Goal: Task Accomplishment & Management: Use online tool/utility

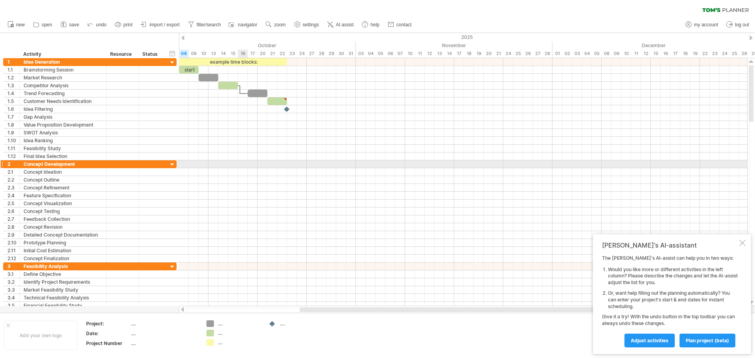
click at [242, 167] on div at bounding box center [463, 164] width 568 height 8
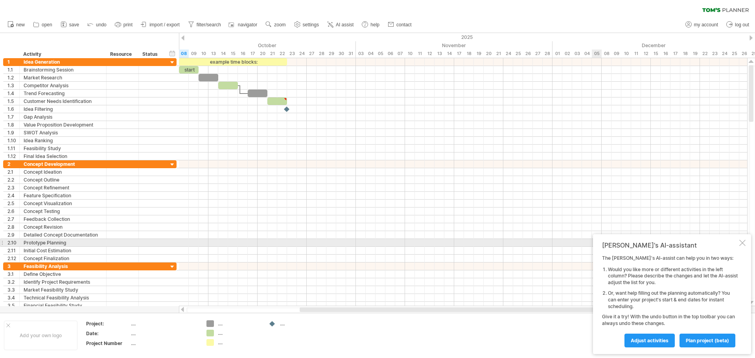
click at [744, 245] on div at bounding box center [742, 243] width 6 height 6
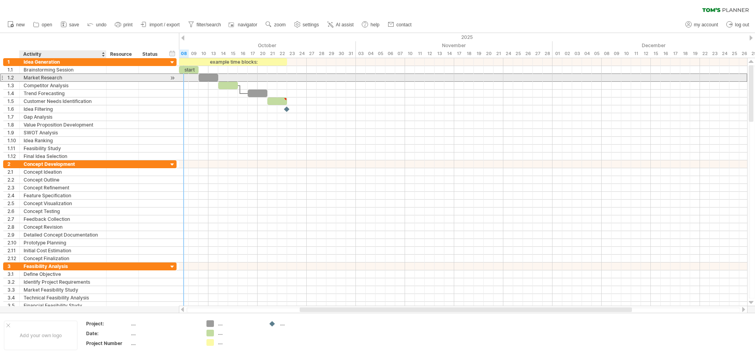
click at [51, 75] on div "Market Research" at bounding box center [63, 77] width 79 height 7
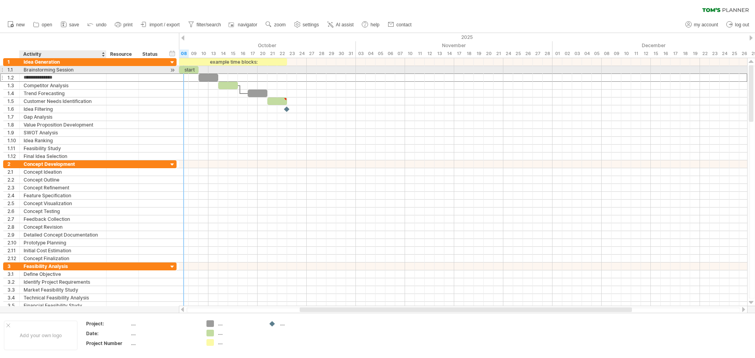
click at [59, 73] on div "Brainstorming Session" at bounding box center [63, 69] width 79 height 7
click at [193, 71] on div "start" at bounding box center [189, 69] width 20 height 7
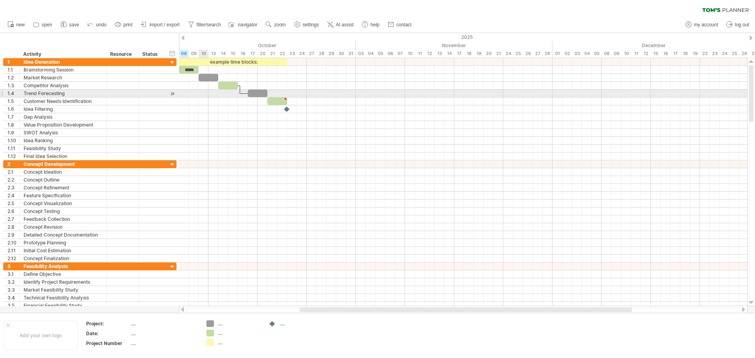
click at [205, 95] on div at bounding box center [463, 94] width 568 height 8
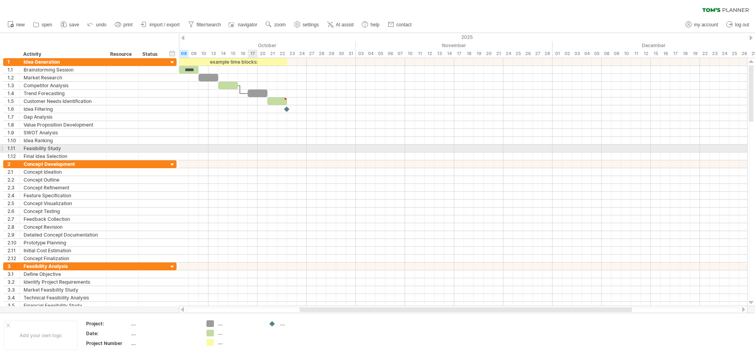
click at [254, 148] on div at bounding box center [463, 149] width 568 height 8
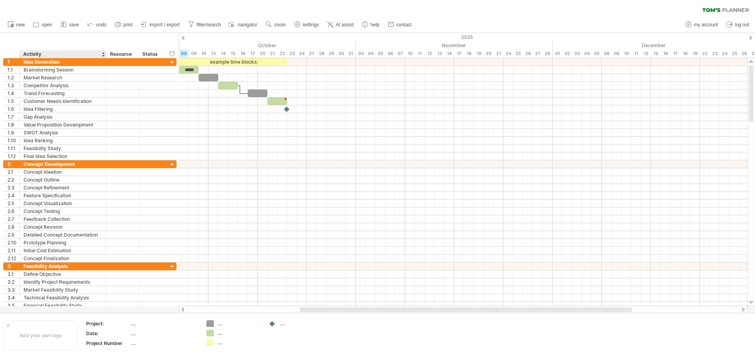
click at [93, 41] on div "hide start/end/duration show start/end/duration ******** Activity ******** Reso…" at bounding box center [89, 45] width 179 height 25
click at [127, 55] on div "Resource" at bounding box center [122, 54] width 24 height 8
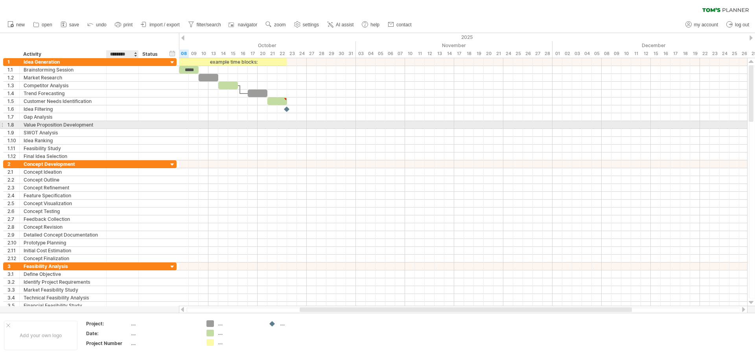
click at [138, 125] on div at bounding box center [123, 124] width 32 height 7
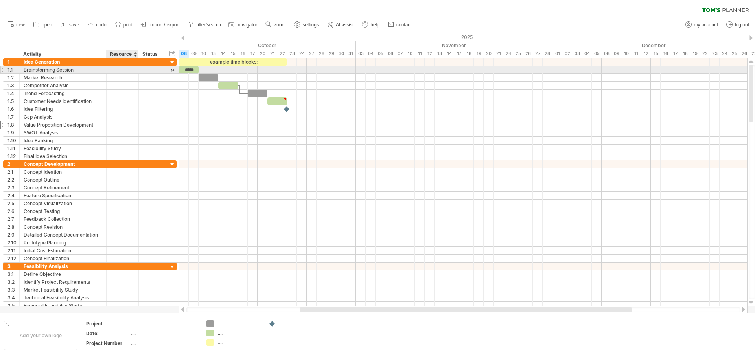
click at [119, 72] on div at bounding box center [122, 69] width 24 height 7
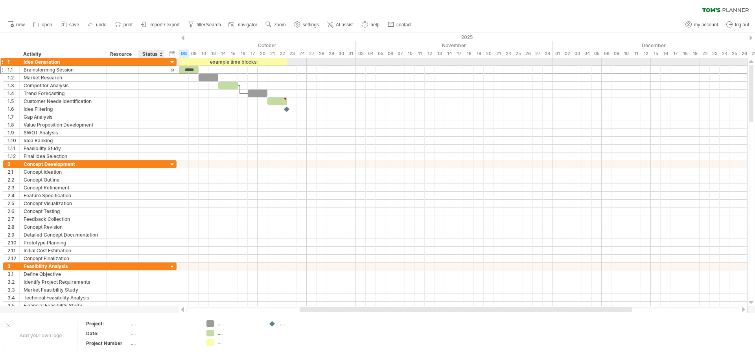
drag, startPoint x: 150, startPoint y: 63, endPoint x: 148, endPoint y: 68, distance: 5.5
click at [150, 65] on div at bounding box center [151, 61] width 17 height 7
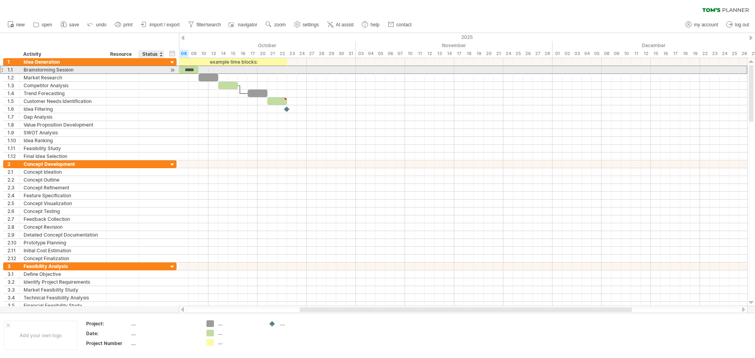
click at [148, 68] on div at bounding box center [151, 69] width 17 height 7
type input "*"
click at [137, 68] on div at bounding box center [138, 70] width 4 height 8
click at [145, 69] on div "50" at bounding box center [151, 69] width 17 height 7
click at [153, 69] on input "**" at bounding box center [151, 69] width 17 height 7
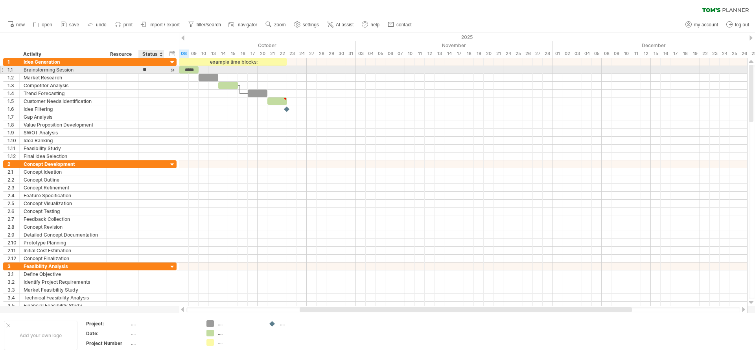
type input "*"
click at [171, 71] on div at bounding box center [172, 70] width 7 height 8
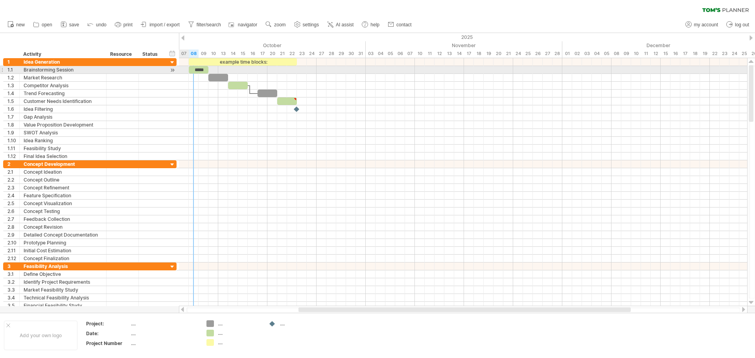
click at [173, 72] on div at bounding box center [172, 70] width 7 height 8
click at [173, 69] on div at bounding box center [172, 70] width 7 height 8
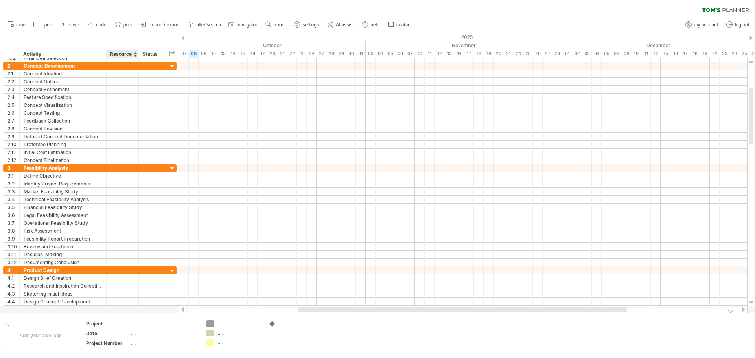
click at [129, 328] on th "Project:" at bounding box center [108, 324] width 44 height 9
click at [138, 324] on div "...." at bounding box center [164, 323] width 66 height 7
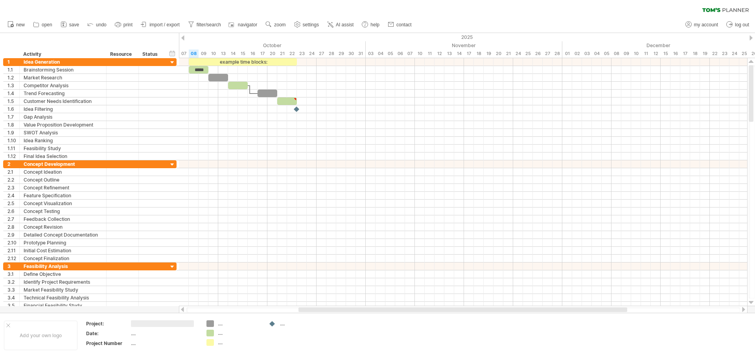
click at [129, 25] on span "print" at bounding box center [127, 25] width 9 height 6
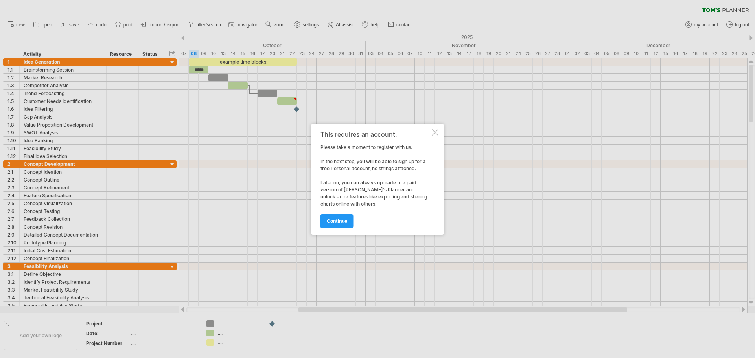
click at [434, 134] on div at bounding box center [435, 132] width 6 height 6
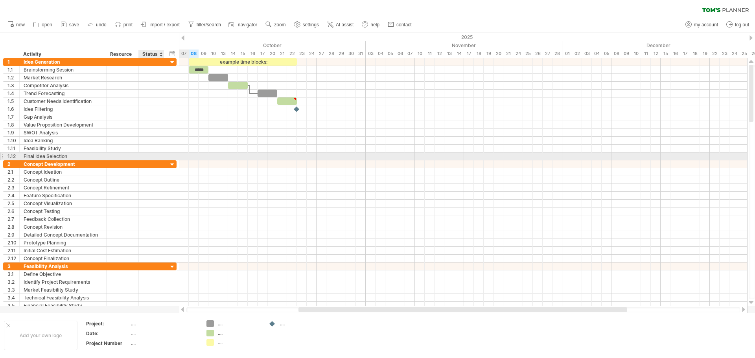
click at [161, 153] on div at bounding box center [163, 157] width 4 height 8
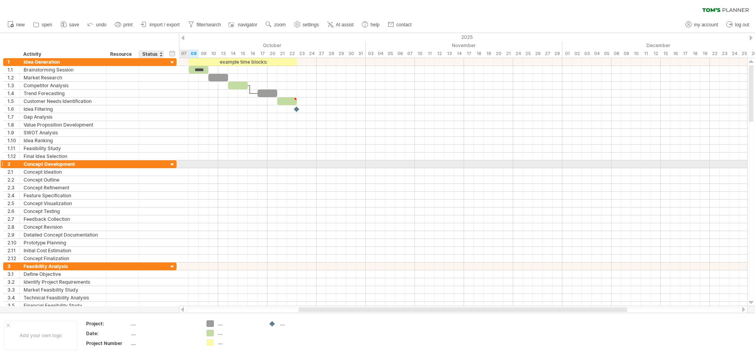
click at [171, 164] on div at bounding box center [172, 164] width 7 height 7
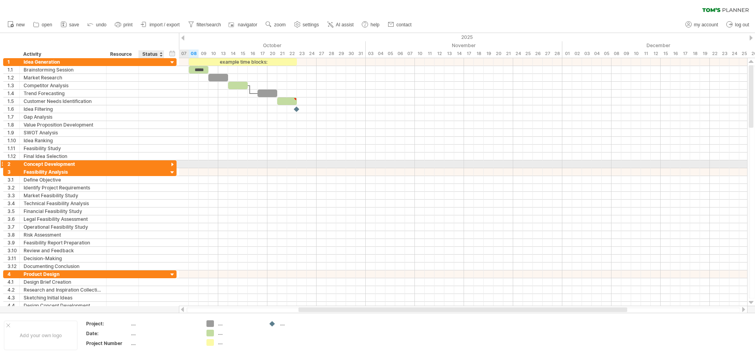
click at [171, 164] on div at bounding box center [172, 164] width 7 height 7
